Goal: Find specific page/section: Find specific page/section

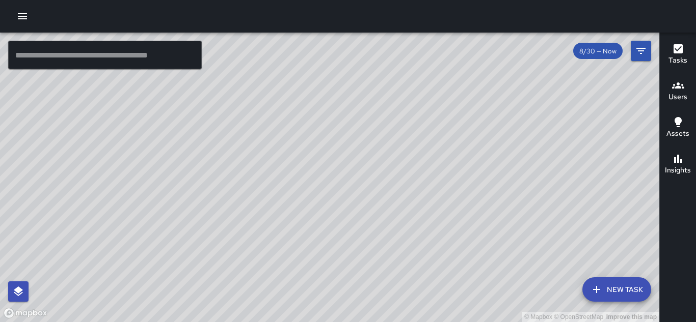
click at [457, 125] on div "© Mapbox © OpenStreetMap Improve this map" at bounding box center [329, 178] width 659 height 290
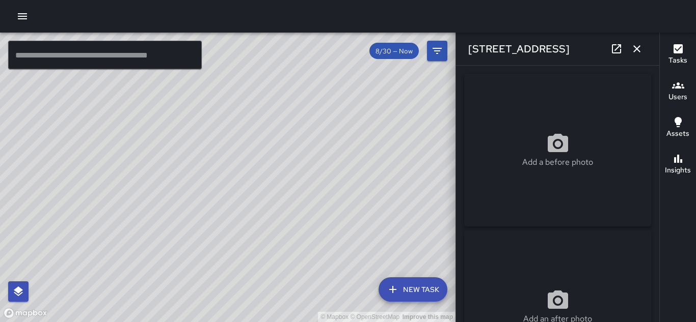
type input "**********"
click at [640, 51] on icon "button" at bounding box center [636, 49] width 12 height 12
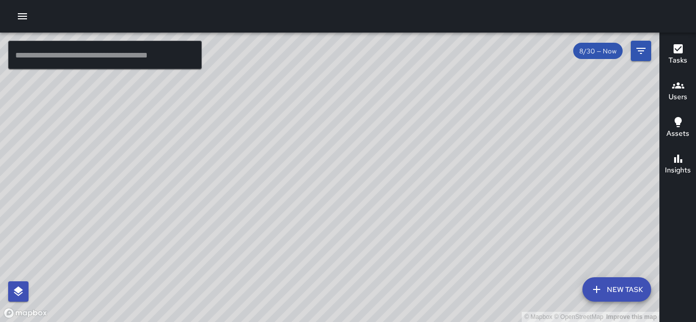
drag, startPoint x: 262, startPoint y: 117, endPoint x: 172, endPoint y: 187, distance: 114.7
click at [172, 187] on div "© Mapbox © OpenStreetMap Improve this map" at bounding box center [329, 178] width 659 height 290
drag, startPoint x: 285, startPoint y: 196, endPoint x: 272, endPoint y: 132, distance: 64.3
click at [272, 132] on div "© Mapbox © OpenStreetMap Improve this map" at bounding box center [329, 178] width 659 height 290
drag, startPoint x: 317, startPoint y: 109, endPoint x: 339, endPoint y: 223, distance: 115.6
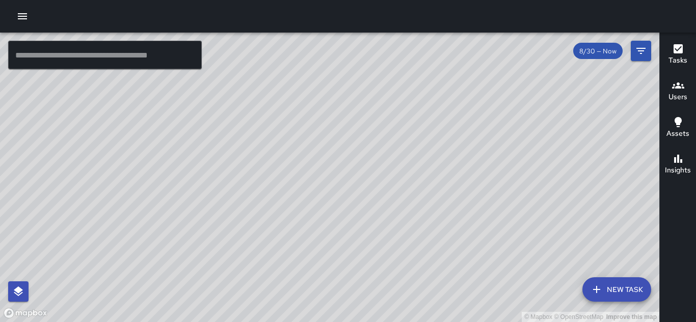
click at [339, 223] on div "© Mapbox © OpenStreetMap Improve this map" at bounding box center [329, 178] width 659 height 290
drag, startPoint x: 512, startPoint y: 282, endPoint x: 485, endPoint y: 228, distance: 60.3
click at [485, 228] on div "© Mapbox © OpenStreetMap Improve this map" at bounding box center [329, 178] width 659 height 290
drag, startPoint x: 506, startPoint y: 236, endPoint x: 485, endPoint y: 195, distance: 46.5
click at [485, 195] on div "© Mapbox © OpenStreetMap Improve this map" at bounding box center [329, 178] width 659 height 290
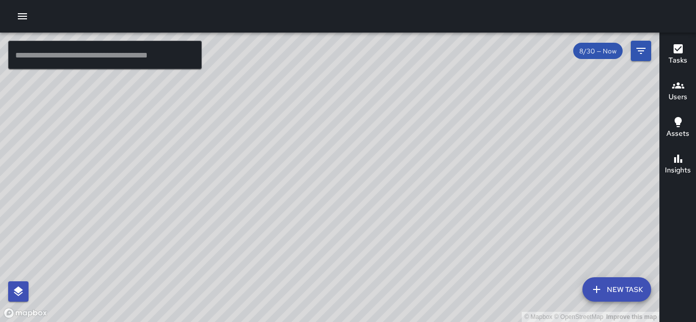
click at [678, 98] on h6 "Users" at bounding box center [677, 97] width 19 height 11
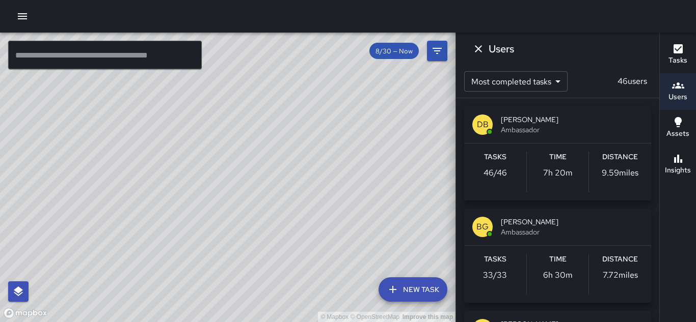
click at [656, 216] on div "DB [PERSON_NAME] Ambassador Tasks 46 / 46 Time 7h 20m Distance 9.59 miles BG [P…" at bounding box center [557, 210] width 203 height 224
click at [474, 50] on icon "Dismiss" at bounding box center [478, 49] width 12 height 12
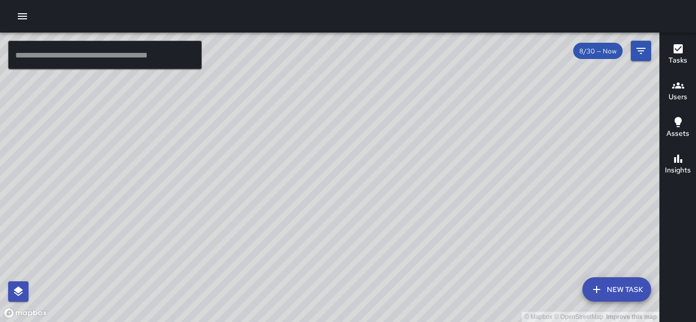
drag, startPoint x: 474, startPoint y: 51, endPoint x: 443, endPoint y: 206, distance: 157.3
click at [443, 206] on div "© Mapbox © OpenStreetMap Improve this map" at bounding box center [329, 178] width 659 height 290
drag, startPoint x: 381, startPoint y: 103, endPoint x: 389, endPoint y: 165, distance: 63.1
click at [389, 165] on div "© Mapbox © OpenStreetMap Improve this map" at bounding box center [329, 178] width 659 height 290
drag, startPoint x: 533, startPoint y: 149, endPoint x: 509, endPoint y: 119, distance: 38.0
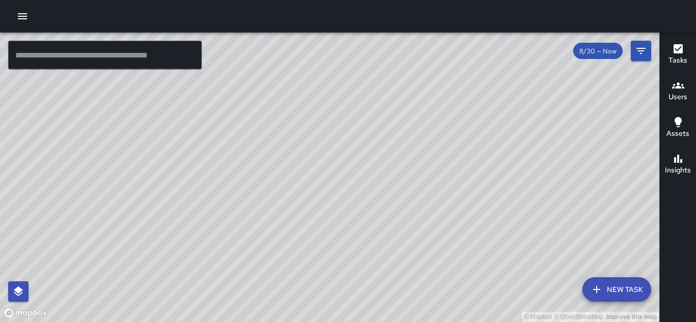
click at [509, 119] on div "© Mapbox © OpenStreetMap Improve this map" at bounding box center [329, 178] width 659 height 290
click at [465, 164] on div "© Mapbox © OpenStreetMap Improve this map" at bounding box center [329, 178] width 659 height 290
